Goal: Navigation & Orientation: Find specific page/section

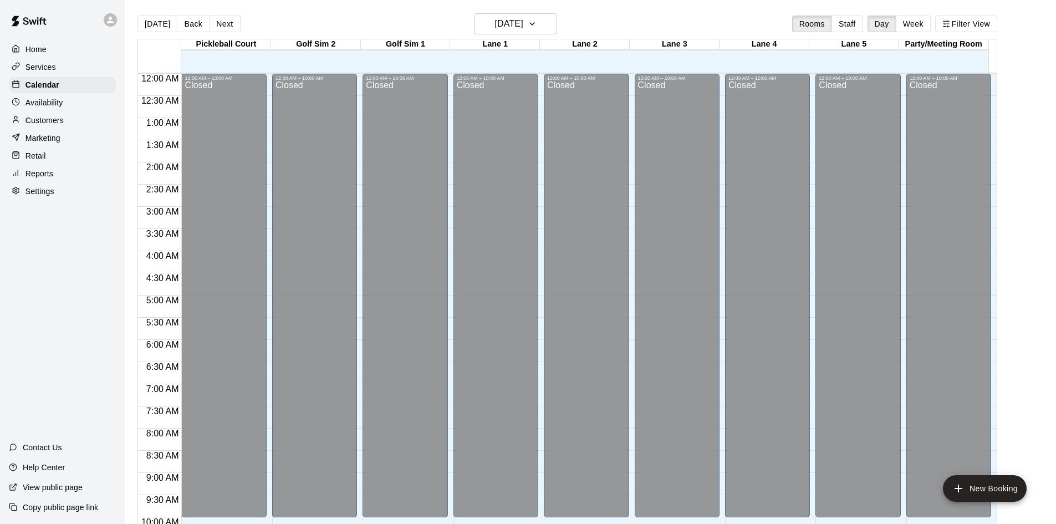
scroll to position [568, 0]
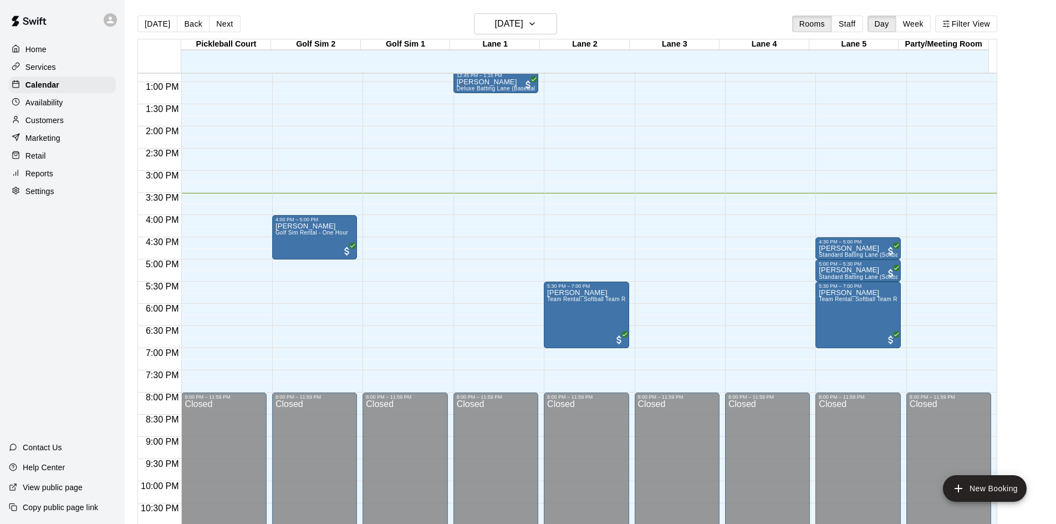
click at [374, 17] on div "[DATE] Back [DATE][DATE] Rooms Staff Day Week Filter View" at bounding box center [567, 25] width 860 height 25
click at [144, 26] on button "[DATE]" at bounding box center [157, 24] width 40 height 17
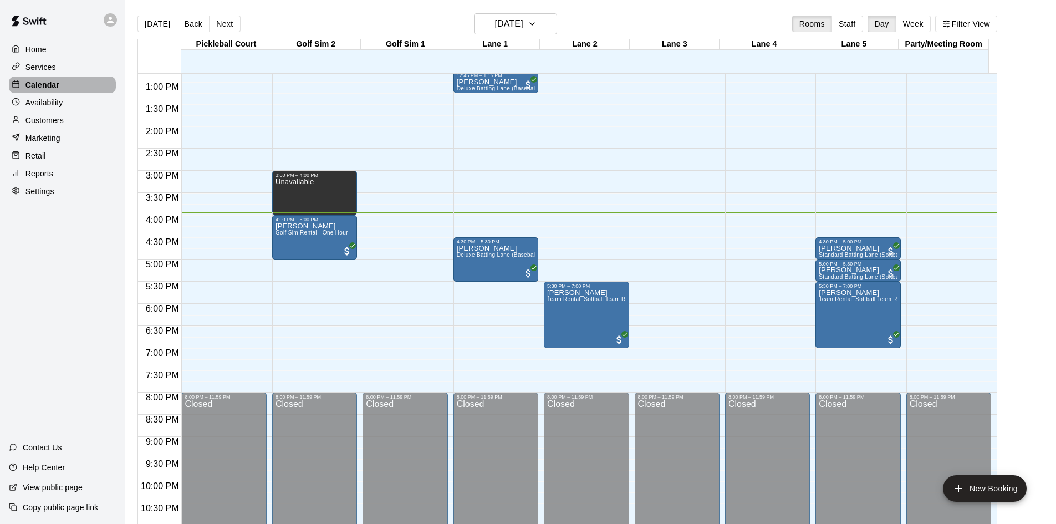
click at [43, 83] on p "Calendar" at bounding box center [42, 84] width 34 height 11
click at [43, 32] on img at bounding box center [29, 20] width 58 height 33
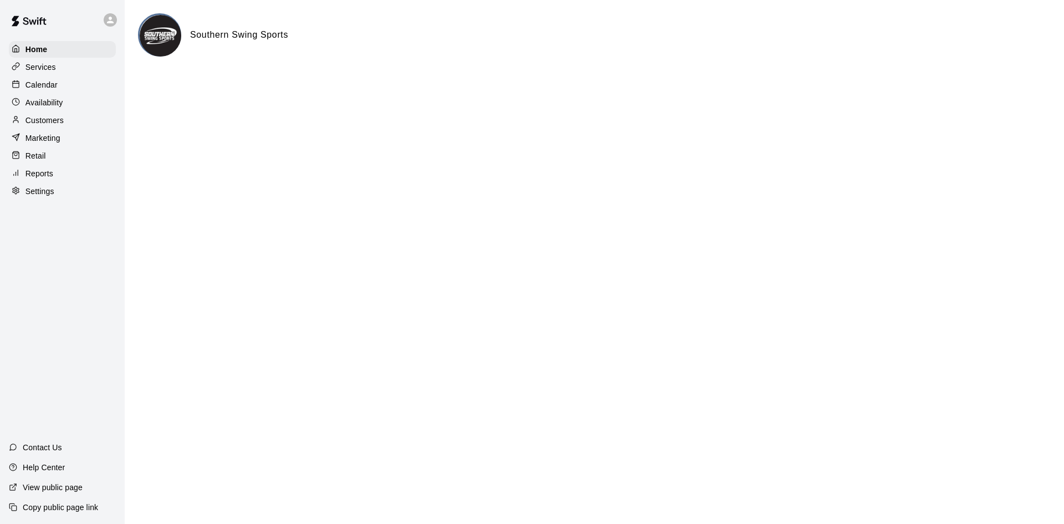
click at [47, 89] on p "Calendar" at bounding box center [41, 84] width 32 height 11
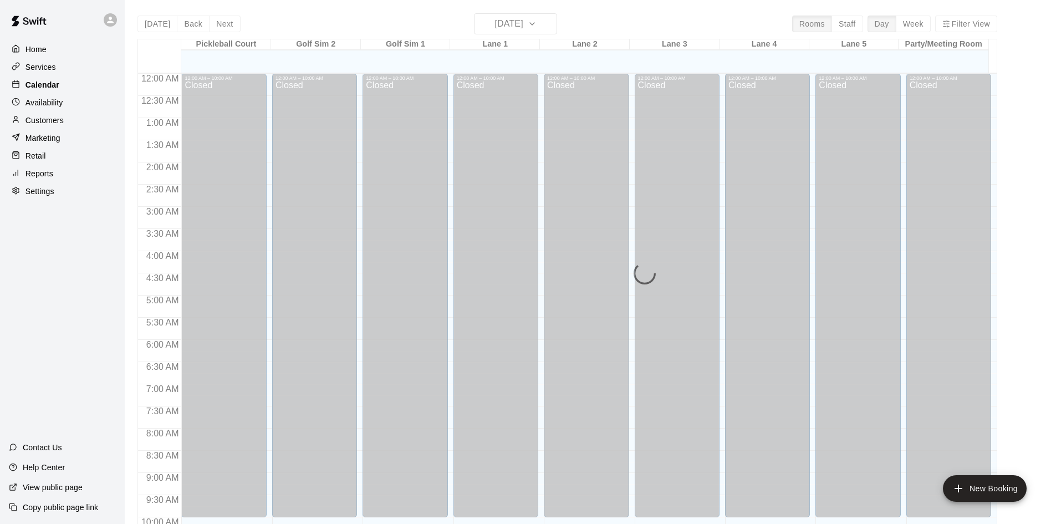
scroll to position [568, 0]
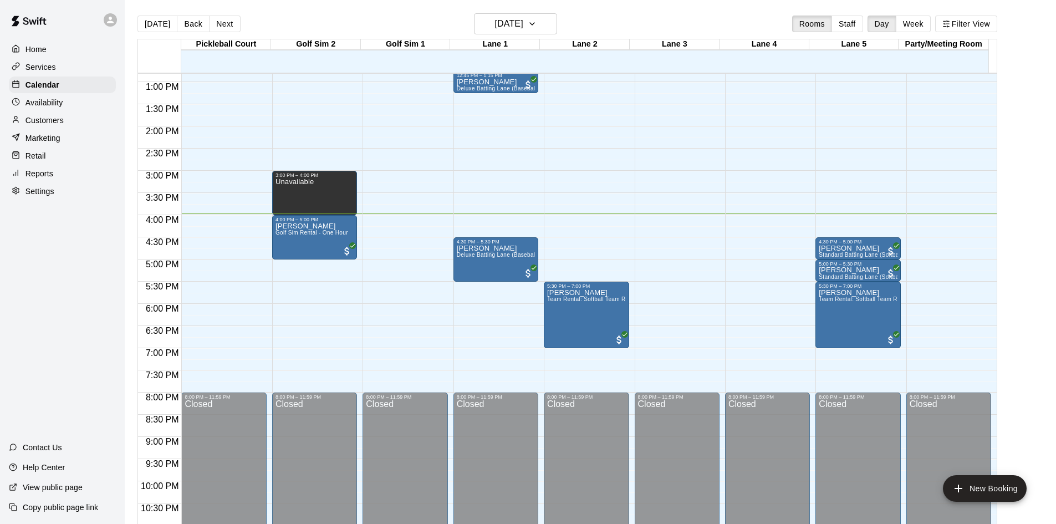
click at [33, 58] on div "Home Services Calendar Availability Customers Marketing Retail Reports Settings" at bounding box center [62, 120] width 125 height 161
click at [35, 53] on p "Home" at bounding box center [35, 49] width 21 height 11
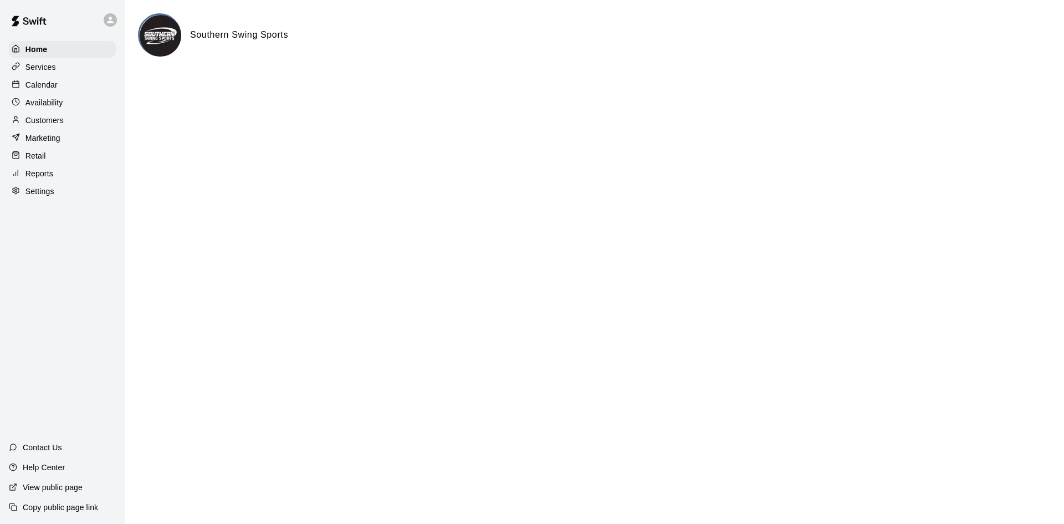
click at [44, 89] on p "Calendar" at bounding box center [41, 84] width 32 height 11
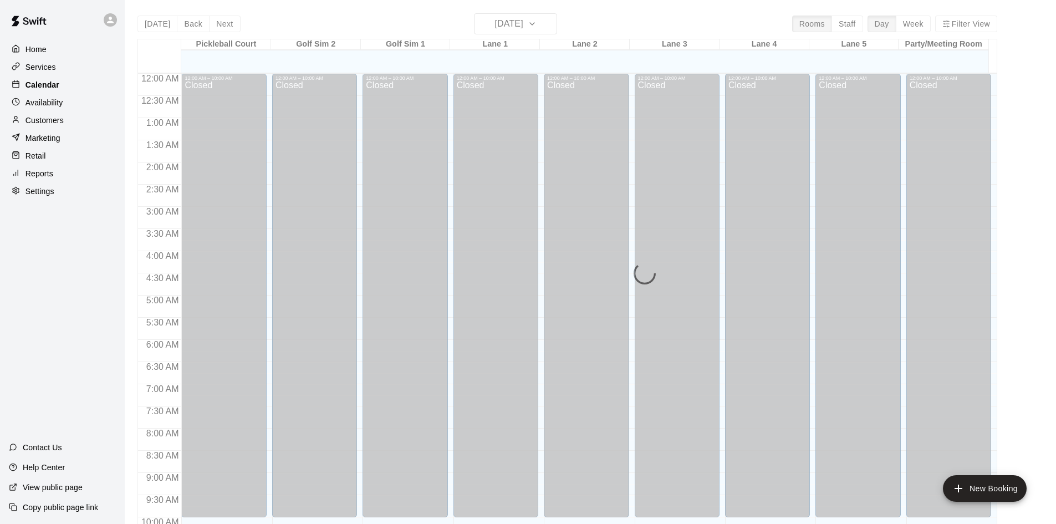
scroll to position [568, 0]
